Goal: Information Seeking & Learning: Compare options

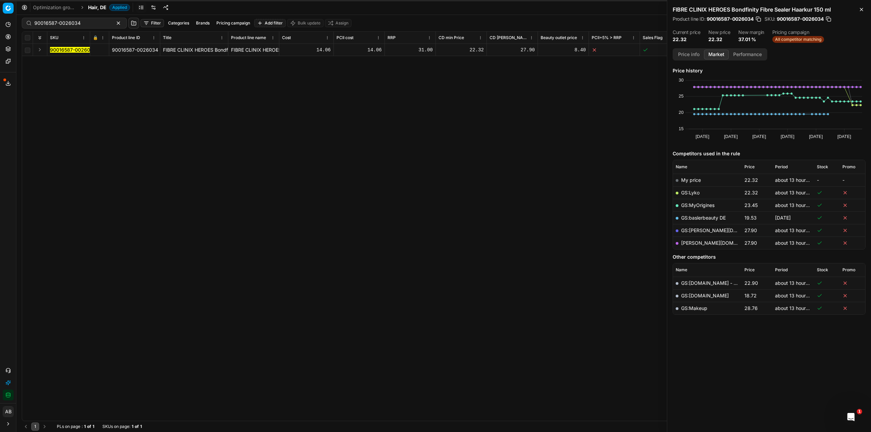
click at [104, 5] on span "Hair, DE" at bounding box center [97, 7] width 18 height 7
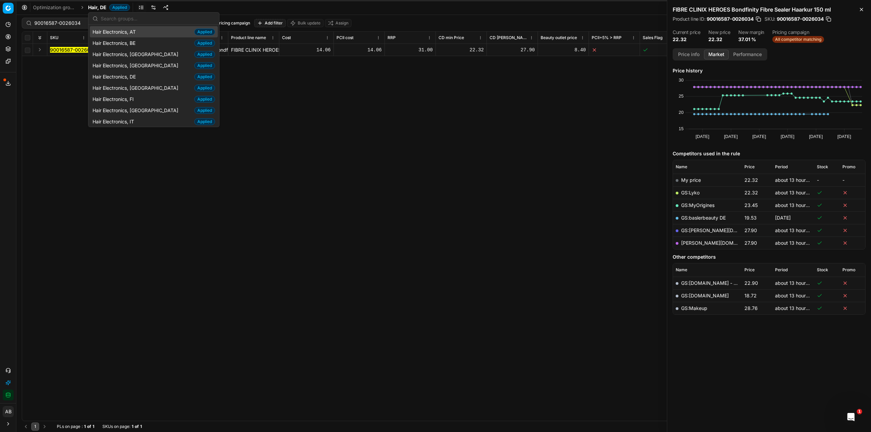
click at [116, 18] on input "text" at bounding box center [158, 19] width 114 height 14
type input "parfum"
drag, startPoint x: 116, startPoint y: 77, endPoint x: 112, endPoint y: 77, distance: 4.1
click at [116, 77] on span "Parfum, DE" at bounding box center [107, 76] width 28 height 7
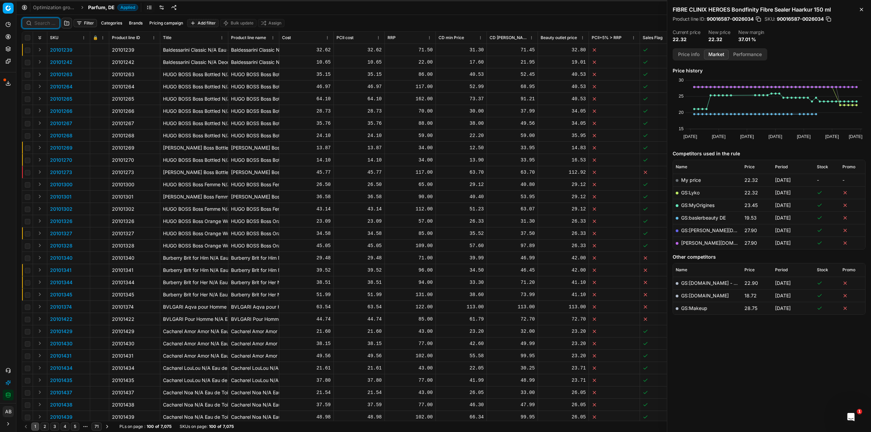
click at [46, 22] on input at bounding box center [44, 23] width 21 height 7
paste input "80072739-150"
type input "80072739-150"
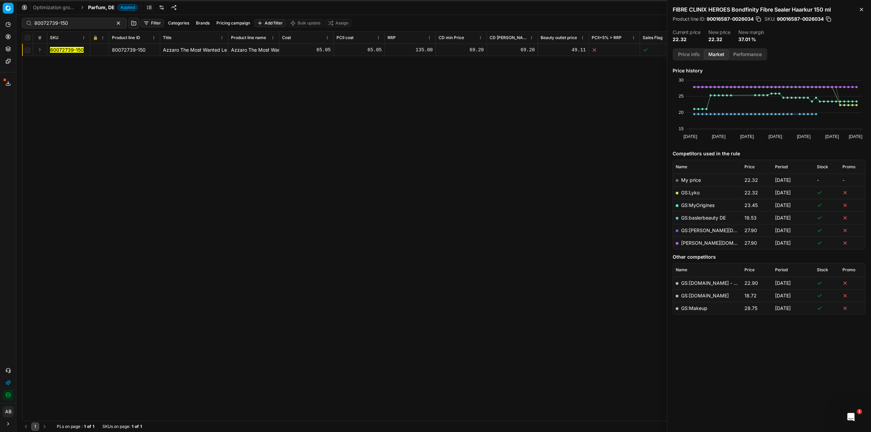
click at [78, 52] on mark "80072739-150" at bounding box center [67, 50] width 34 height 6
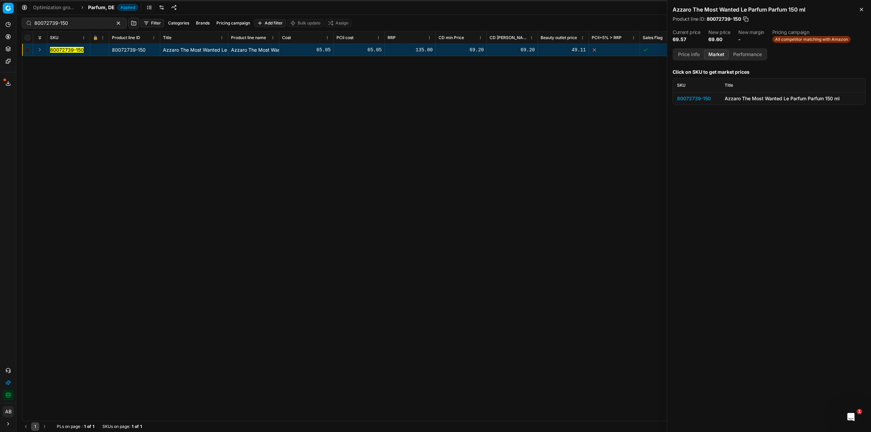
click at [698, 97] on div "80072739-150" at bounding box center [696, 98] width 39 height 7
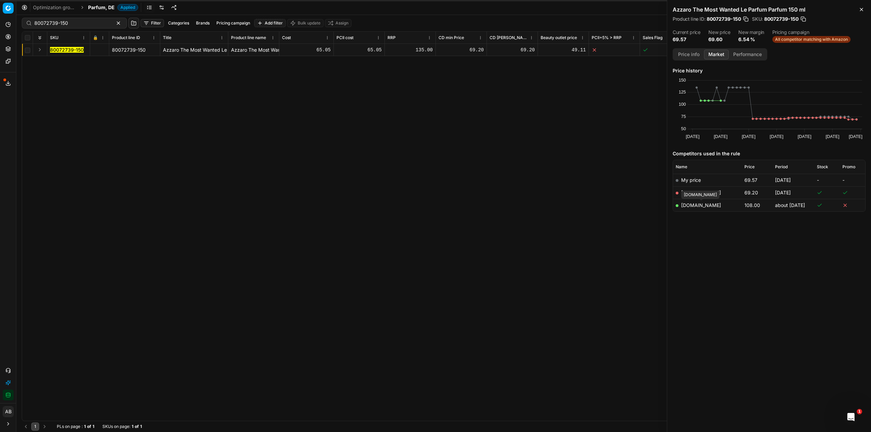
click at [703, 204] on link "[DOMAIN_NAME]" at bounding box center [701, 205] width 40 height 6
click at [688, 192] on link "[DOMAIN_NAME]" at bounding box center [701, 193] width 40 height 6
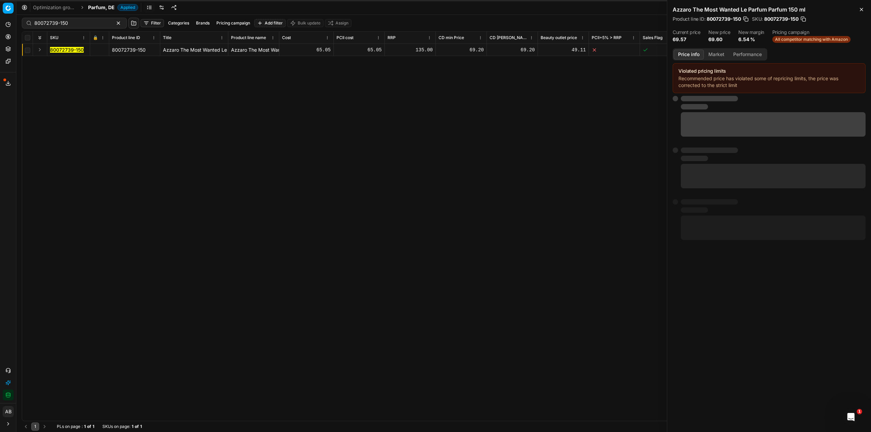
drag, startPoint x: 691, startPoint y: 54, endPoint x: 745, endPoint y: 93, distance: 66.5
click at [691, 55] on button "Price info" at bounding box center [688, 55] width 30 height 10
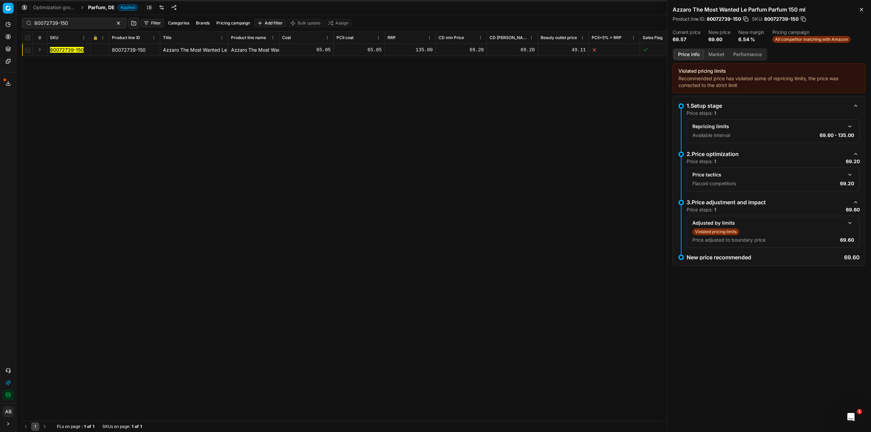
click at [852, 172] on button "button" at bounding box center [849, 175] width 8 height 8
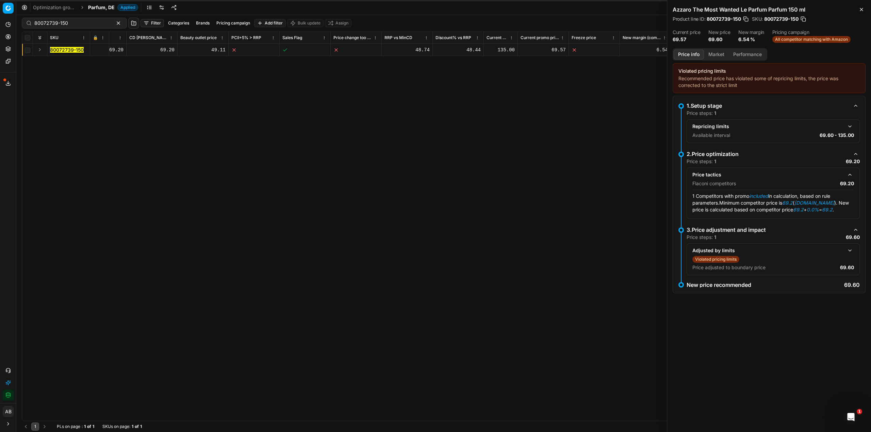
scroll to position [0, 388]
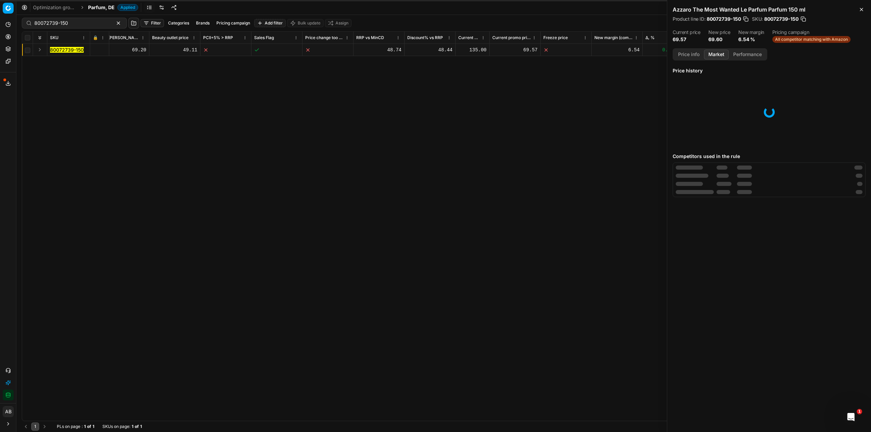
click at [712, 55] on button "Market" at bounding box center [716, 55] width 25 height 10
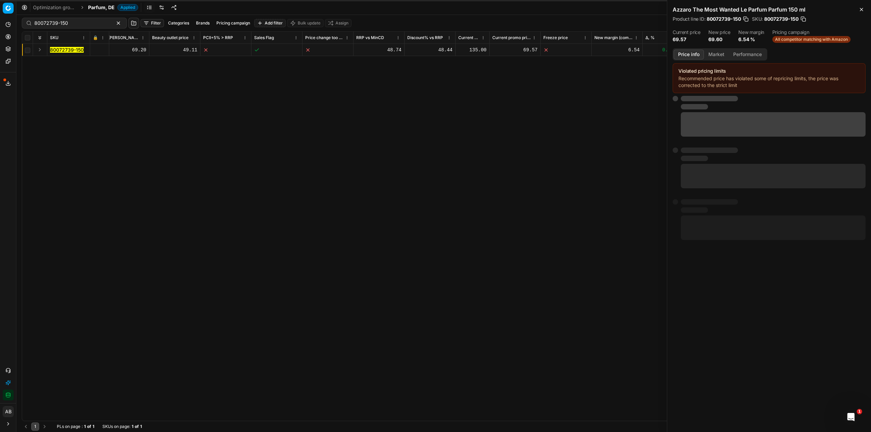
click at [684, 53] on button "Price info" at bounding box center [688, 55] width 30 height 10
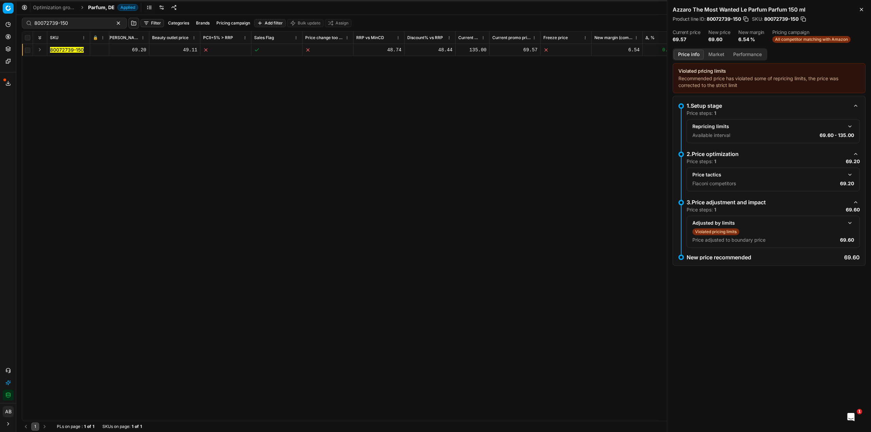
click at [850, 175] on button "button" at bounding box center [849, 175] width 8 height 8
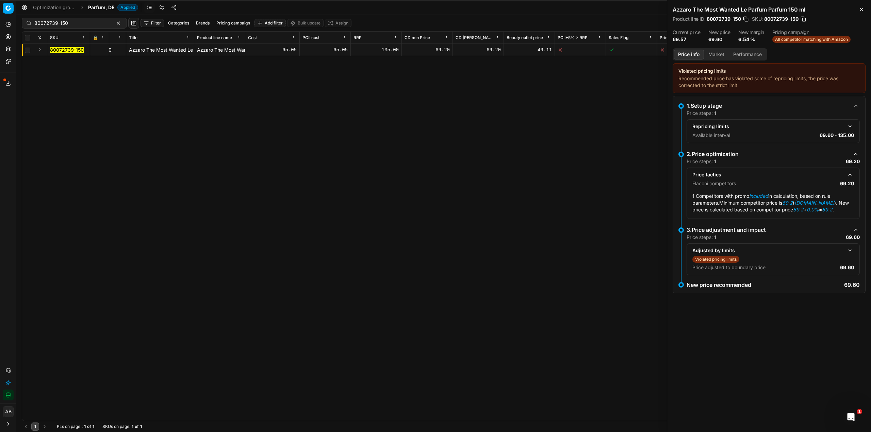
scroll to position [0, 44]
click at [851, 126] on button "button" at bounding box center [849, 126] width 8 height 8
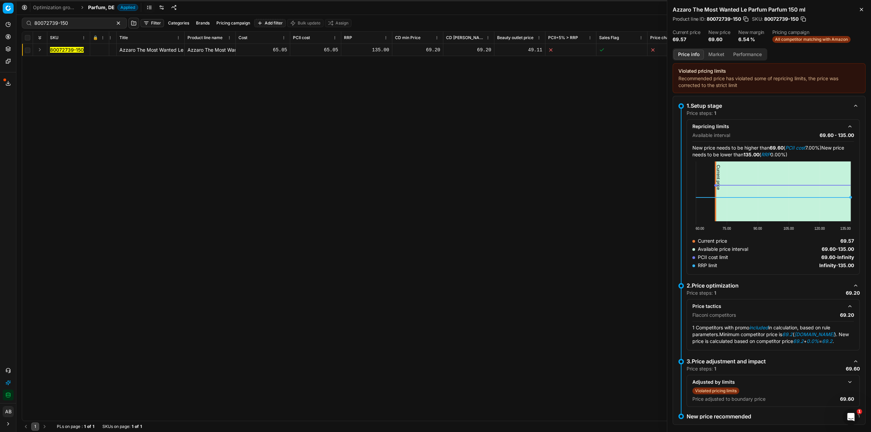
scroll to position [9, 0]
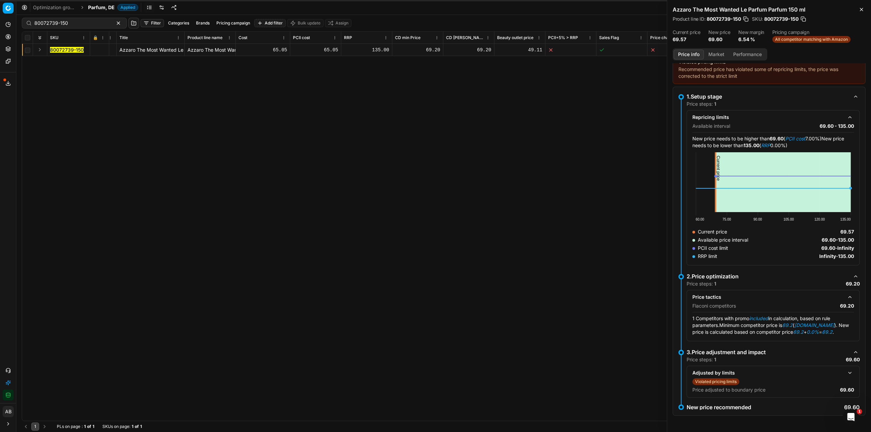
click at [845, 374] on button "button" at bounding box center [849, 373] width 8 height 8
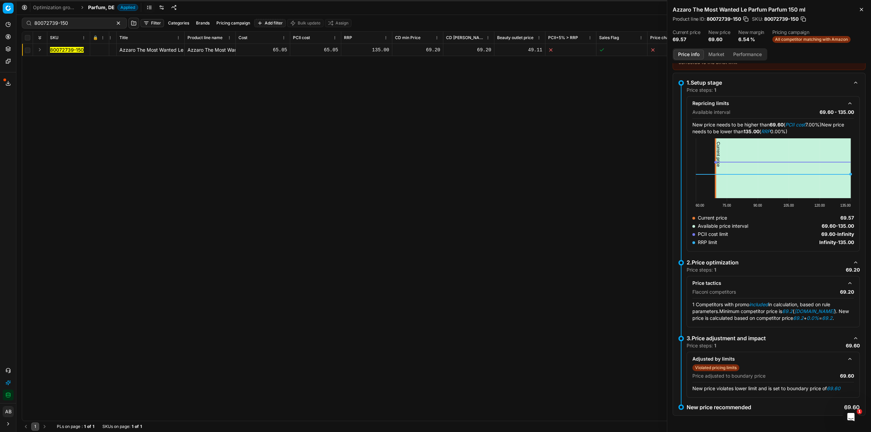
scroll to position [0, 0]
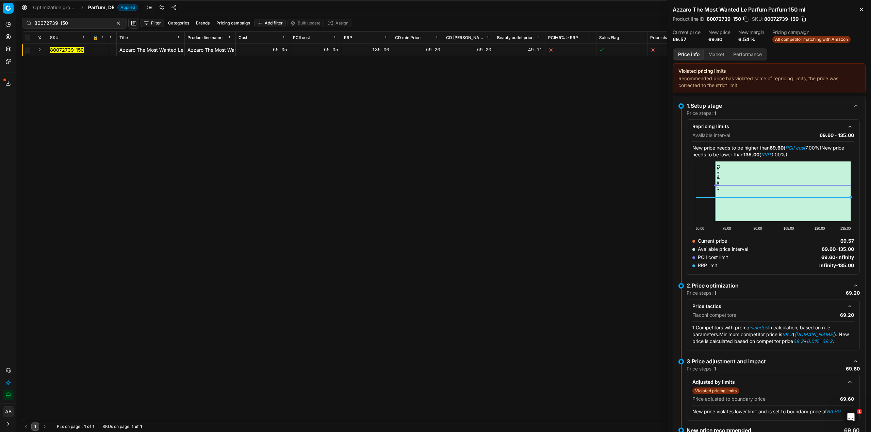
click at [715, 57] on button "Market" at bounding box center [716, 55] width 25 height 10
